Goal: Transaction & Acquisition: Purchase product/service

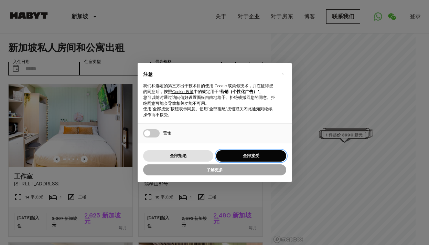
click at [255, 158] on font "全部接受" at bounding box center [251, 155] width 17 height 5
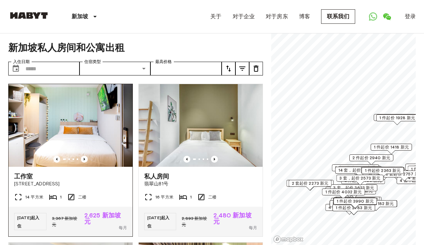
scroll to position [34, 0]
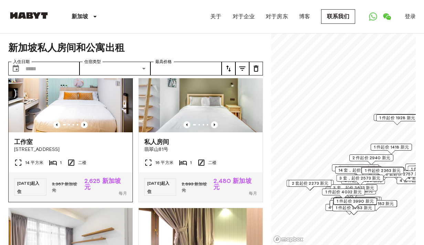
click at [91, 156] on div "工作室 新加坡芽笼路115号" at bounding box center [71, 145] width 124 height 26
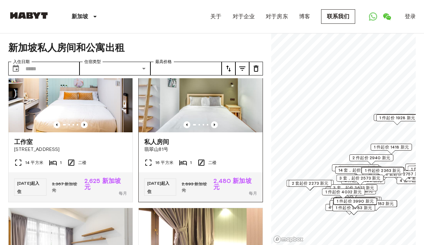
scroll to position [0, 0]
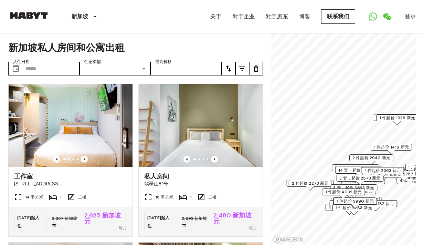
click at [273, 18] on font "对于房东" at bounding box center [277, 16] width 22 height 7
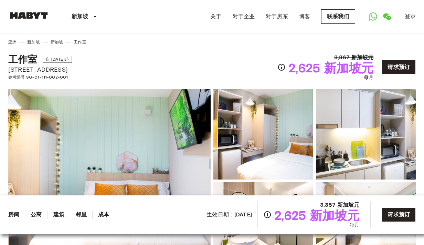
click at [195, 66] on div "工作室 自 2025 年 8 月 19 日起 新加坡芽笼路115号 参考编号 SG-01-111-002-001 3,367 新加坡元 2,625 新加坡元 …" at bounding box center [211, 63] width 407 height 36
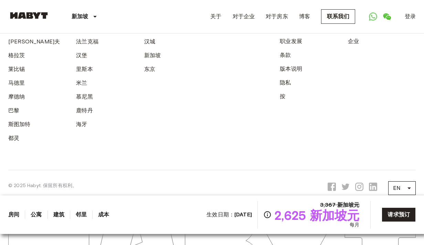
scroll to position [1642, 0]
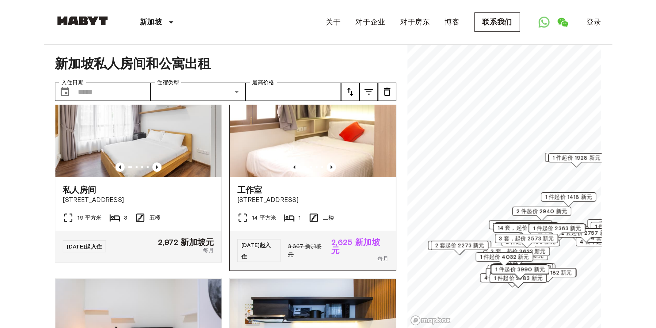
scroll to position [241, 0]
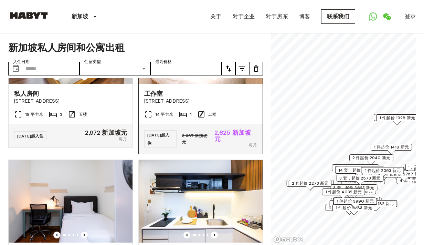
click at [206, 95] on div "工作室" at bounding box center [200, 93] width 113 height 8
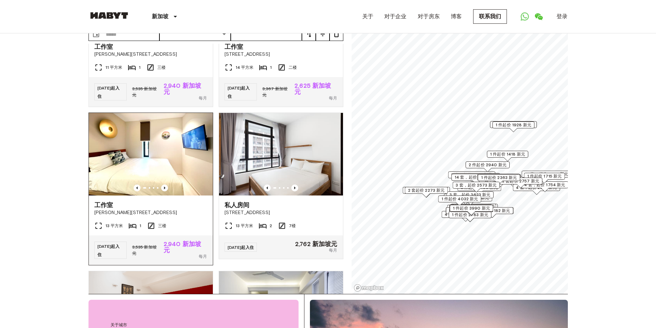
scroll to position [447, 0]
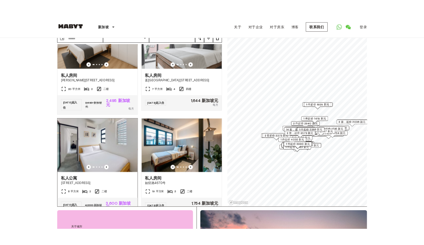
scroll to position [1101, 0]
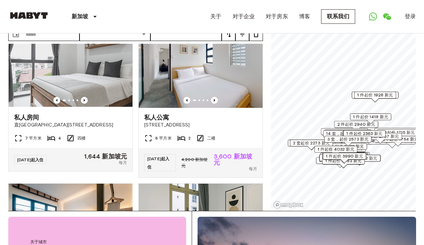
scroll to position [939, 0]
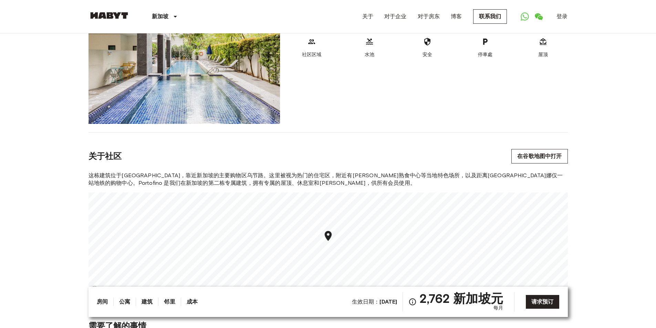
scroll to position [910, 0]
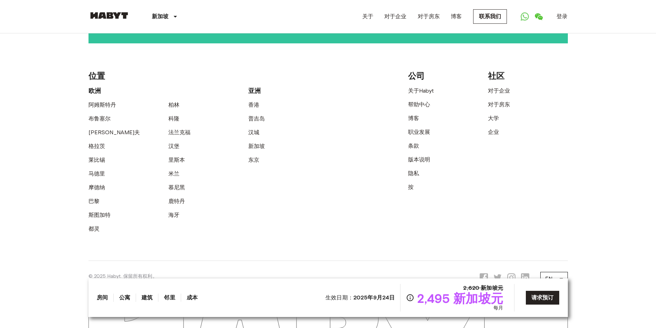
scroll to position [1484, 0]
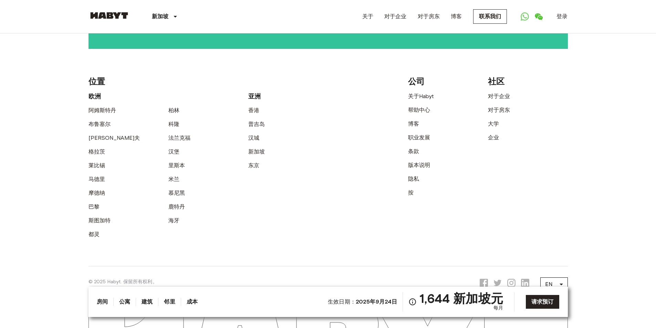
scroll to position [1721, 0]
